Goal: Task Accomplishment & Management: Use online tool/utility

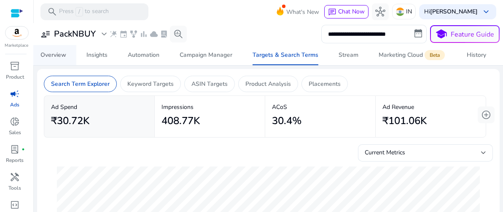
click at [60, 54] on div "Overview" at bounding box center [53, 55] width 26 height 6
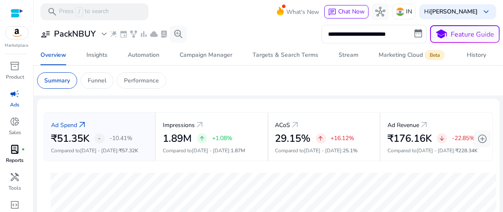
click at [10, 153] on span "lab_profile" at bounding box center [15, 150] width 10 height 10
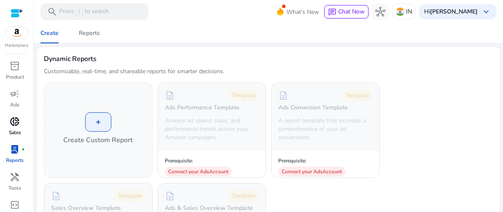
click at [19, 131] on p "Sales" at bounding box center [15, 133] width 12 height 8
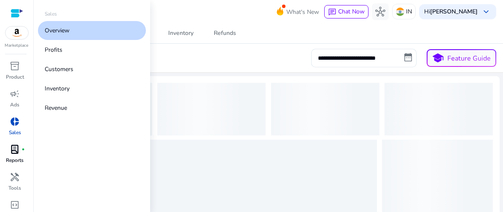
click at [19, 131] on p "Sales" at bounding box center [15, 133] width 12 height 8
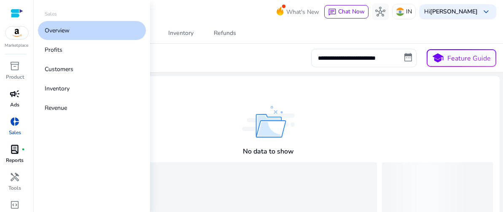
click at [8, 94] on div "campaign" at bounding box center [15, 93] width 24 height 13
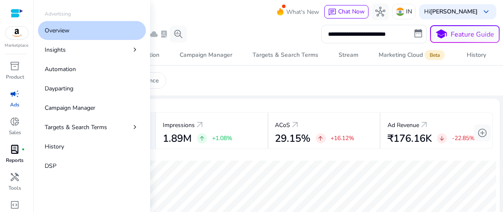
click at [18, 157] on p "Reports" at bounding box center [15, 161] width 18 height 8
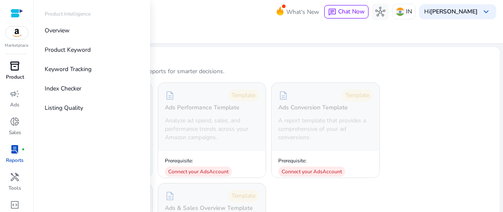
click at [18, 65] on span "inventory_2" at bounding box center [15, 66] width 10 height 10
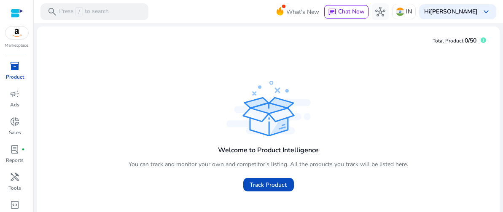
click at [18, 18] on div at bounding box center [17, 13] width 13 height 10
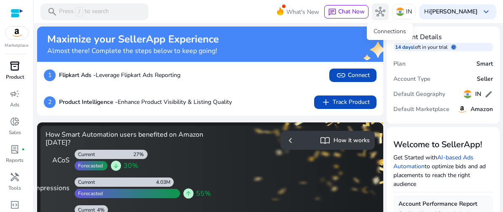
click at [385, 12] on span "hub" at bounding box center [380, 12] width 10 height 10
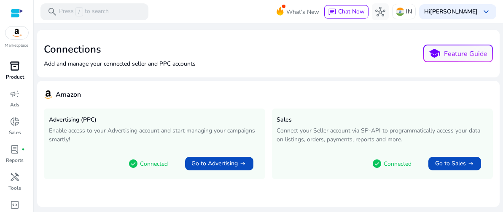
click at [256, 153] on div "check_circle Connected Go to Advertising arrow_right_alt" at bounding box center [191, 163] width 138 height 21
click at [234, 169] on span at bounding box center [219, 164] width 68 height 20
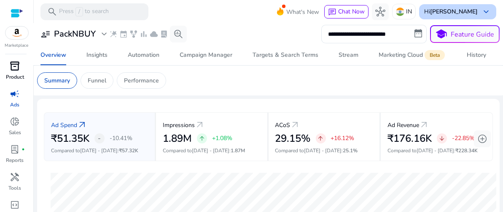
click at [481, 11] on span "keyboard_arrow_down" at bounding box center [486, 12] width 10 height 10
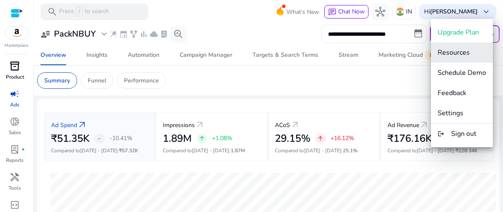
click at [463, 50] on span "Resources" at bounding box center [453, 52] width 32 height 9
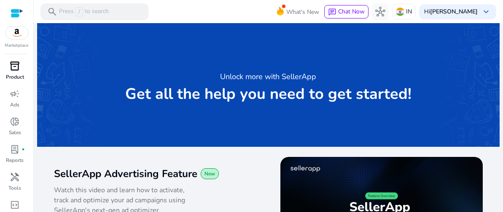
scroll to position [38, 0]
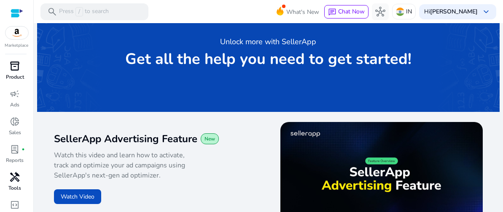
click at [13, 180] on span "handyman" at bounding box center [15, 177] width 10 height 10
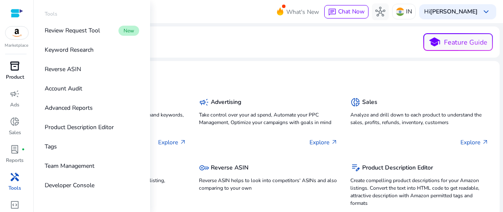
click at [22, 12] on div at bounding box center [17, 13] width 13 height 10
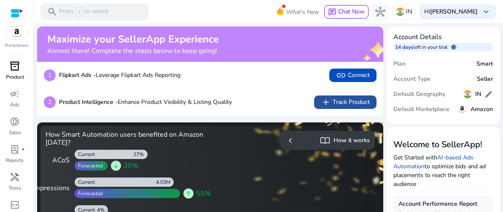
click at [346, 99] on span "add Track Product" at bounding box center [345, 102] width 49 height 10
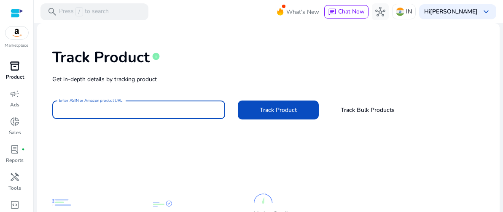
click at [161, 107] on input "Enter ASIN or Amazon product URL" at bounding box center [138, 109] width 159 height 9
paste input "**********"
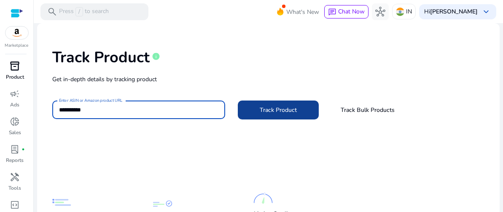
type input "**********"
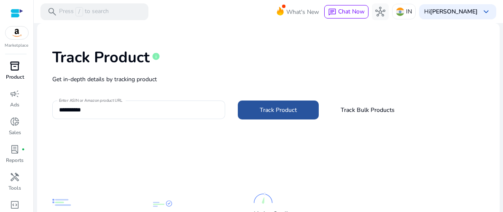
click at [269, 106] on span "Track Product" at bounding box center [278, 110] width 37 height 9
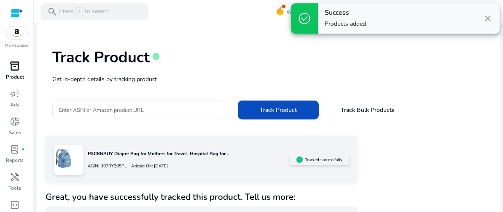
scroll to position [30, 0]
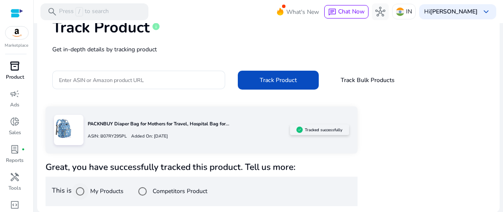
click at [118, 191] on label "My Products" at bounding box center [105, 191] width 35 height 9
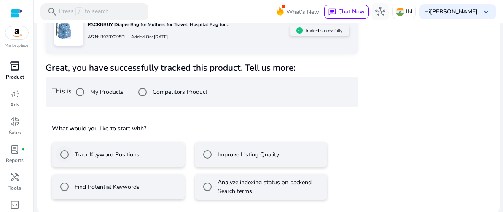
click at [131, 154] on label "Track Keyword Positions" at bounding box center [106, 154] width 67 height 9
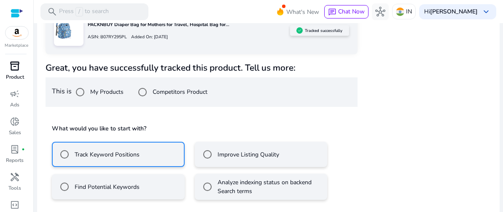
click at [228, 158] on label "Improve Listing Quality" at bounding box center [247, 154] width 63 height 9
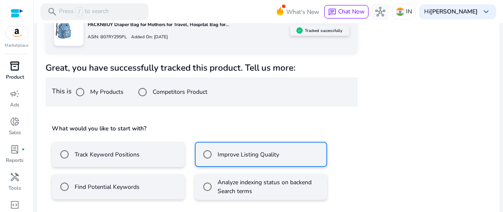
click at [144, 151] on mat-radio-button "Track Keyword Positions" at bounding box center [118, 154] width 133 height 25
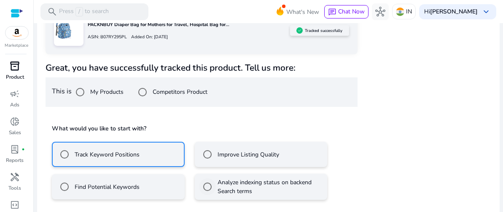
click at [263, 189] on label "Analyze indexing status on backend Search terms" at bounding box center [269, 187] width 107 height 18
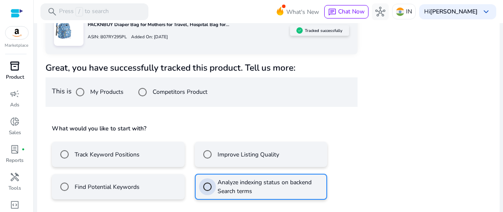
scroll to position [166, 0]
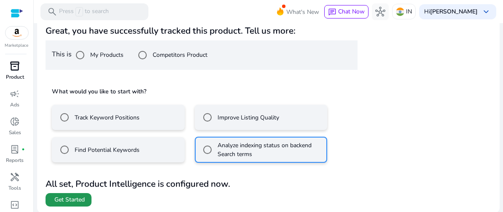
click at [74, 194] on span at bounding box center [69, 200] width 46 height 20
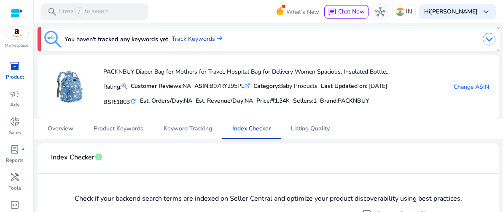
click at [20, 148] on div "lab_profile fiber_manual_record" at bounding box center [15, 149] width 24 height 13
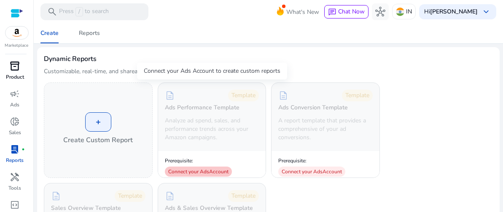
click at [206, 172] on div "Connect your Ads Account" at bounding box center [198, 172] width 67 height 10
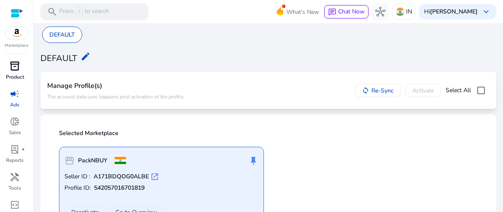
scroll to position [29, 0]
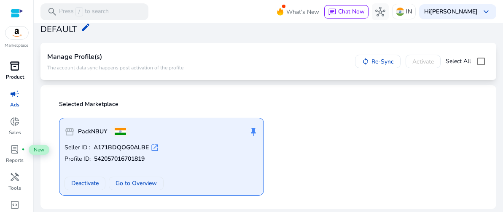
click at [18, 148] on span "lab_profile" at bounding box center [15, 150] width 10 height 10
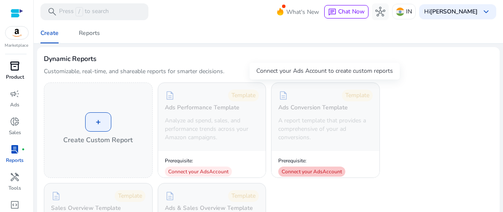
click at [325, 171] on div "Connect your Ads Account" at bounding box center [311, 172] width 67 height 10
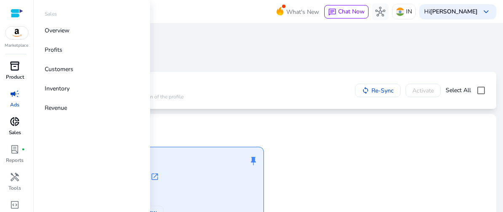
click at [14, 123] on span "donut_small" at bounding box center [15, 122] width 10 height 10
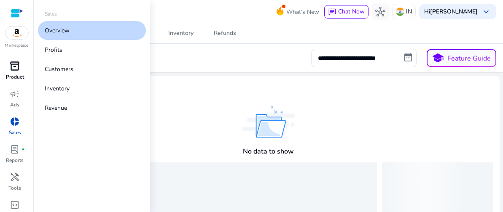
click at [17, 70] on span "inventory_2" at bounding box center [15, 66] width 10 height 10
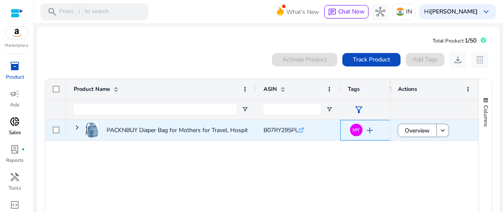
click at [370, 130] on span "add" at bounding box center [369, 131] width 10 height 10
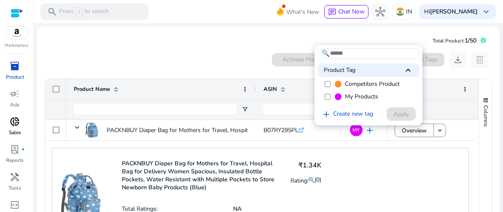
click at [439, 132] on div at bounding box center [251, 106] width 503 height 212
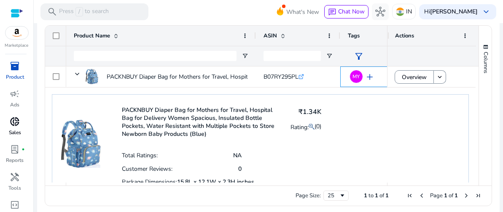
scroll to position [59, 0]
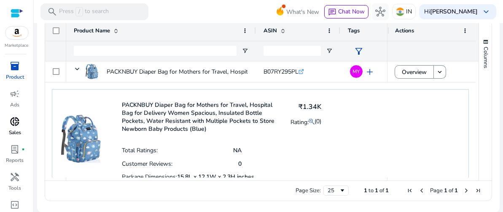
click at [450, 115] on div "PACKNBUY Diaper Bag for Mothers for Travel, Hospital Bag for Delivery Women Spa…" at bounding box center [260, 154] width 417 height 130
drag, startPoint x: 474, startPoint y: 119, endPoint x: 476, endPoint y: 139, distance: 20.7
click at [478, 139] on div "Columns Product Name Column Labels Drag here to set column labels" at bounding box center [484, 101] width 13 height 160
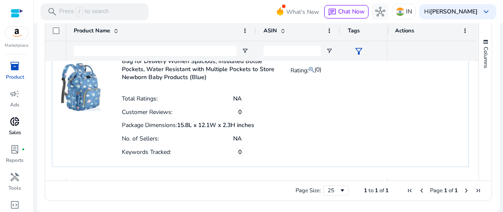
scroll to position [0, 0]
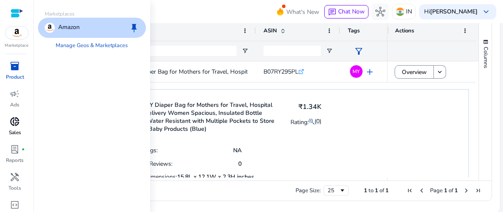
click at [19, 16] on div at bounding box center [17, 13] width 13 height 10
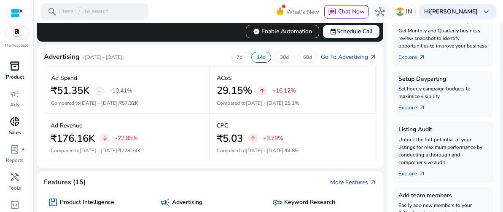
scroll to position [178, 0]
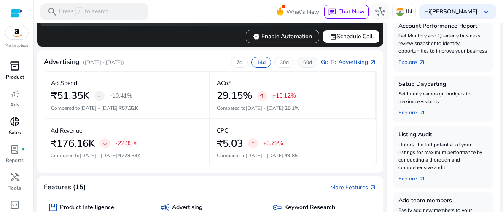
click at [305, 62] on p "60d" at bounding box center [307, 62] width 9 height 7
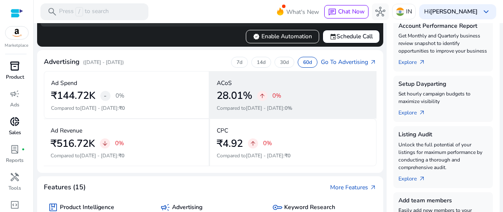
click at [292, 96] on div "28.01% arrow_upward 0%" at bounding box center [292, 96] width 151 height 12
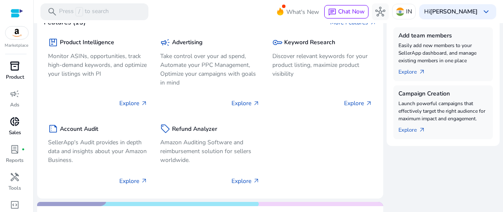
scroll to position [346, 0]
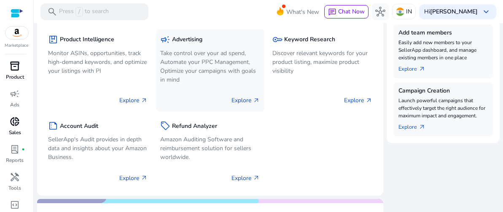
click at [246, 97] on p "Explore arrow_outward" at bounding box center [246, 100] width 28 height 9
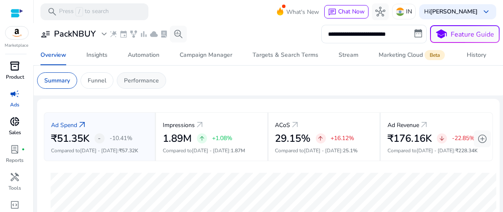
click at [144, 78] on p "Performance" at bounding box center [141, 80] width 35 height 9
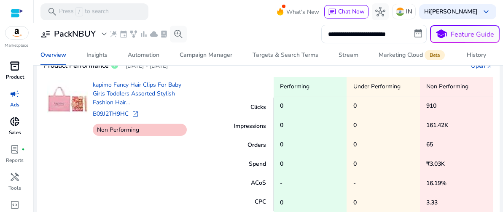
scroll to position [336, 0]
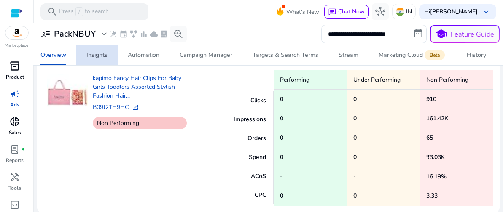
click at [108, 54] on link "Insights" at bounding box center [96, 55] width 41 height 20
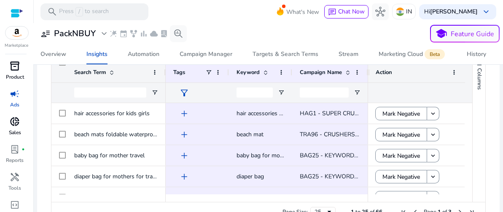
scroll to position [19, 0]
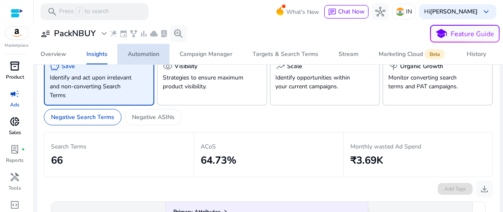
click at [158, 53] on div "Automation" at bounding box center [144, 54] width 32 height 6
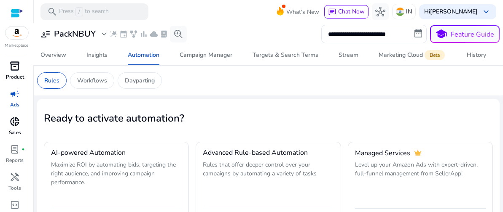
scroll to position [64, 0]
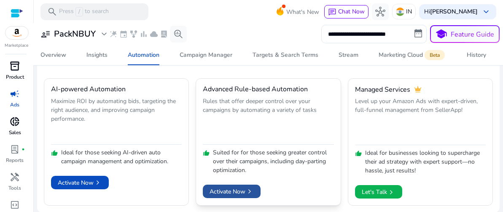
click at [241, 189] on span "Activate Now chevron_right" at bounding box center [231, 192] width 44 height 9
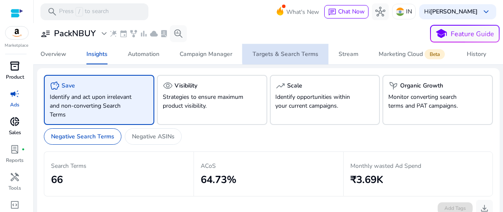
click at [304, 53] on div "Targets & Search Terms" at bounding box center [285, 54] width 66 height 6
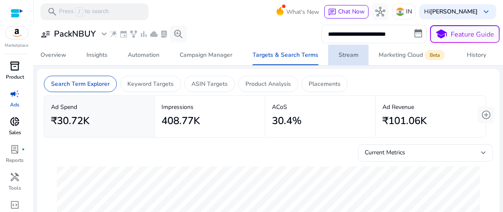
click at [344, 59] on span "Stream" at bounding box center [348, 55] width 20 height 20
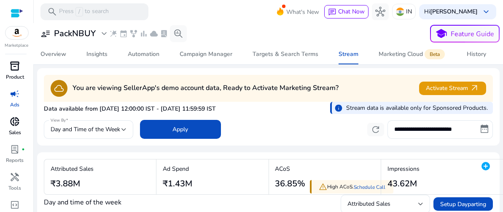
drag, startPoint x: 502, startPoint y: 99, endPoint x: 502, endPoint y: 104, distance: 4.6
click at [502, 104] on mat-sidenav-content "**********" at bounding box center [268, 106] width 469 height 212
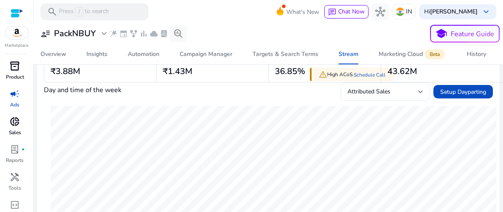
scroll to position [90, 0]
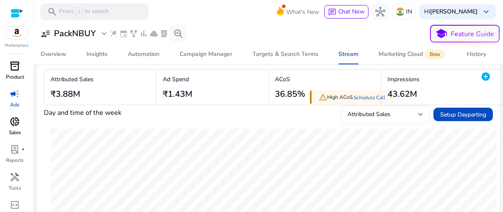
click at [404, 114] on div "Attributed Sales" at bounding box center [382, 114] width 71 height 9
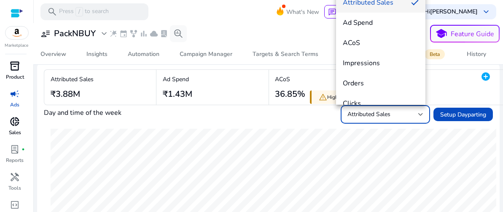
click at [281, 122] on div at bounding box center [251, 106] width 503 height 212
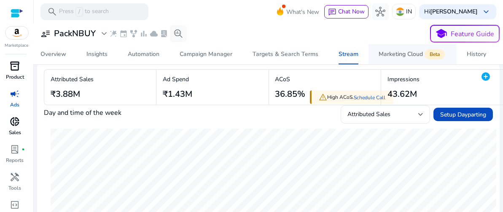
click at [408, 55] on div "Marketing Cloud Beta" at bounding box center [412, 54] width 68 height 7
